Goal: Find specific page/section: Find specific page/section

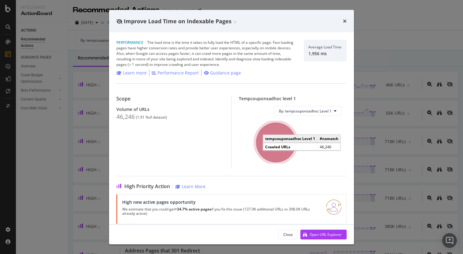
click at [346, 21] on icon "times" at bounding box center [345, 21] width 4 height 5
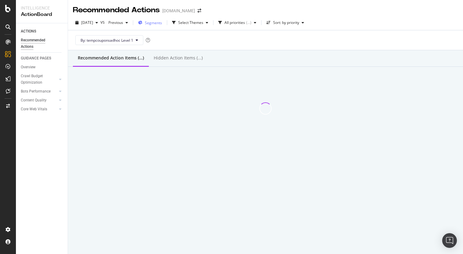
click at [162, 24] on span "Segments" at bounding box center [153, 22] width 17 height 5
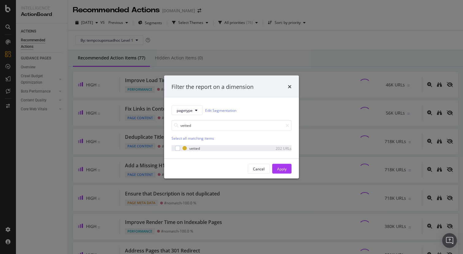
click at [178, 151] on div "vetted 202 URLs" at bounding box center [232, 148] width 120 height 6
click at [201, 126] on input "vetted" at bounding box center [232, 125] width 120 height 11
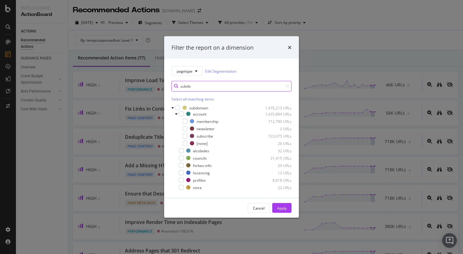
click at [211, 81] on input "subdo" at bounding box center [232, 86] width 120 height 11
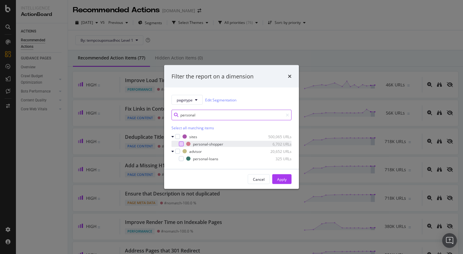
type input "personal"
click at [182, 146] on div "modal" at bounding box center [181, 143] width 5 height 5
click at [278, 180] on div "Apply" at bounding box center [281, 178] width 9 height 5
